Goal: Task Accomplishment & Management: Use online tool/utility

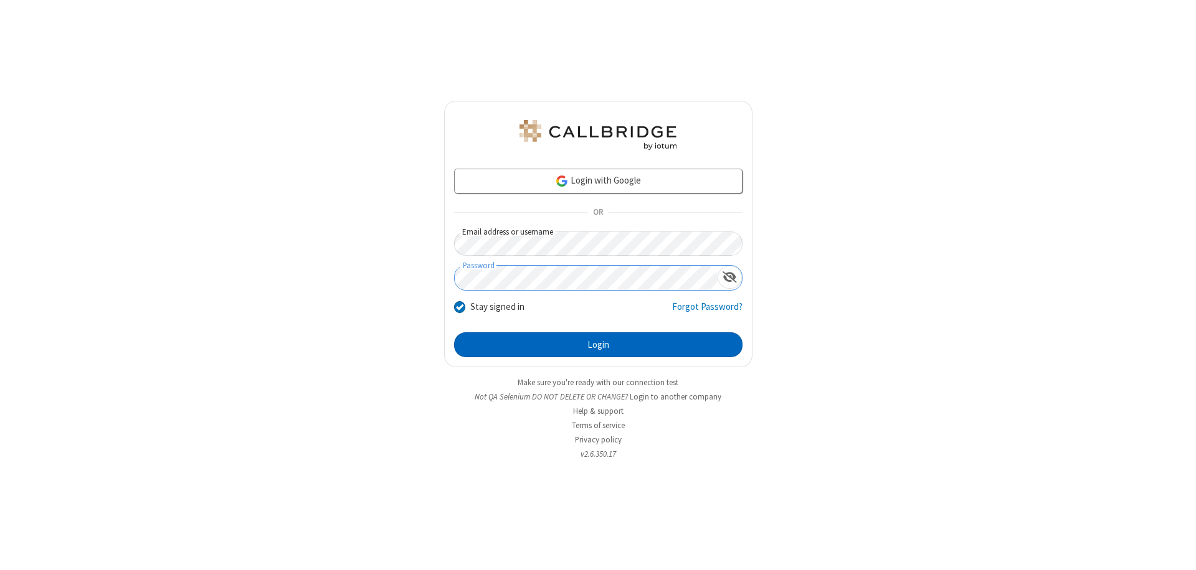
click at [598, 345] on button "Login" at bounding box center [598, 345] width 288 height 25
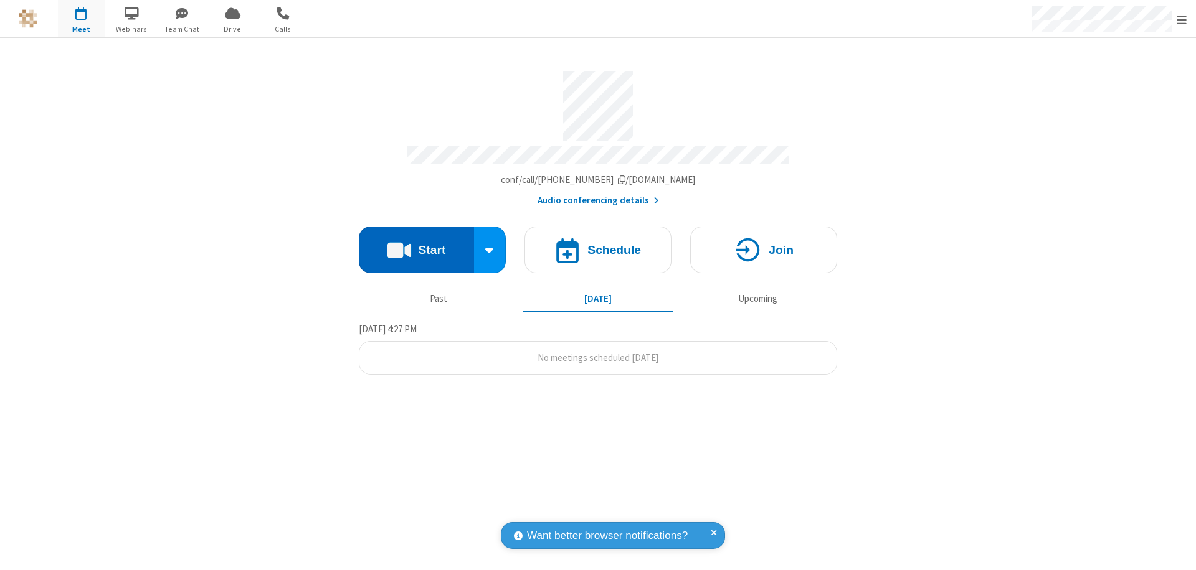
click at [416, 244] on button "Start" at bounding box center [416, 250] width 115 height 47
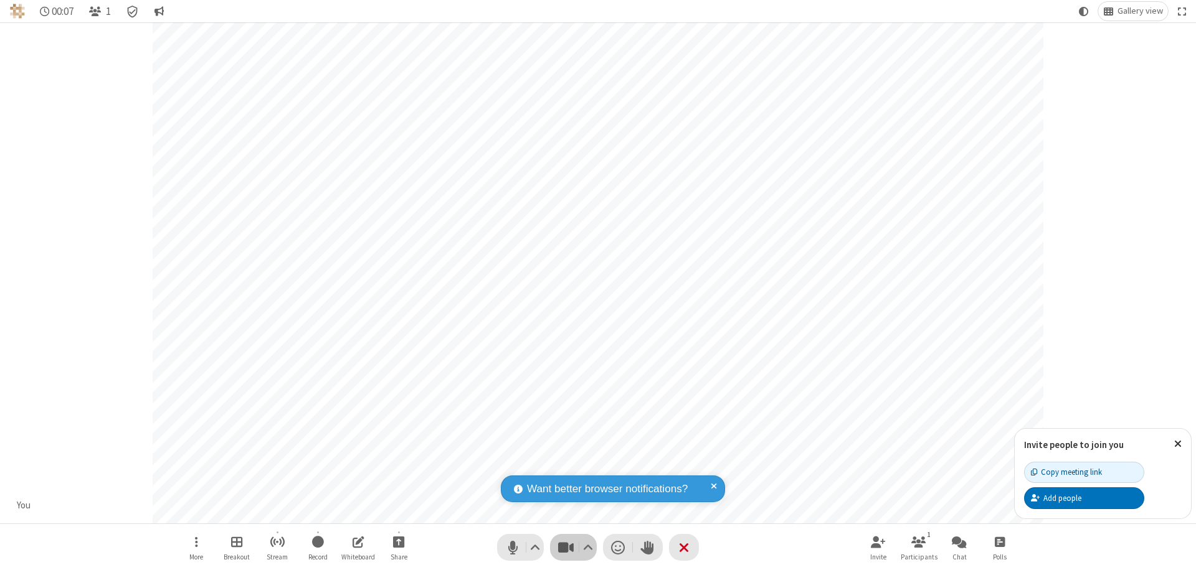
click at [565, 547] on span "Stop video (⌘+Shift+V)" at bounding box center [565, 548] width 19 height 18
click at [565, 547] on span "Start video (⌘+Shift+V)" at bounding box center [565, 548] width 19 height 18
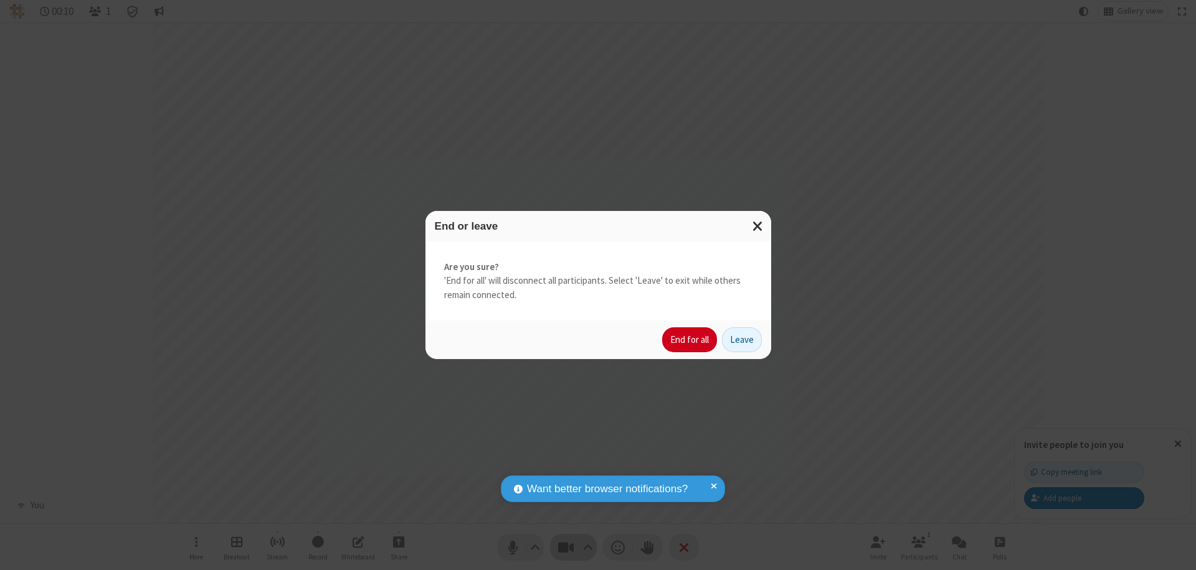
click at [690, 340] on button "End for all" at bounding box center [689, 340] width 55 height 25
